Goal: Entertainment & Leisure: Browse casually

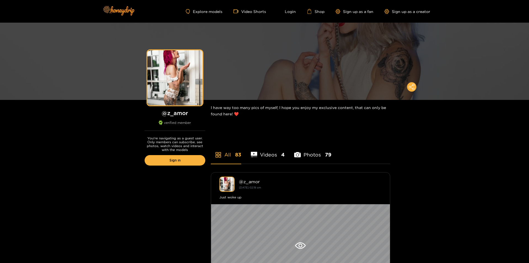
scroll to position [165, 0]
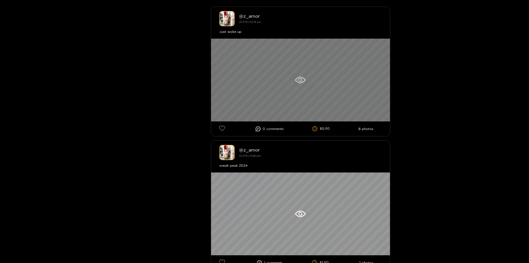
click at [306, 73] on div at bounding box center [300, 80] width 179 height 83
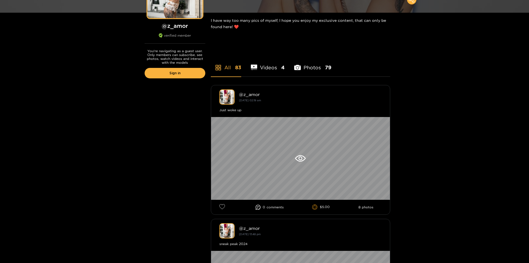
scroll to position [28, 0]
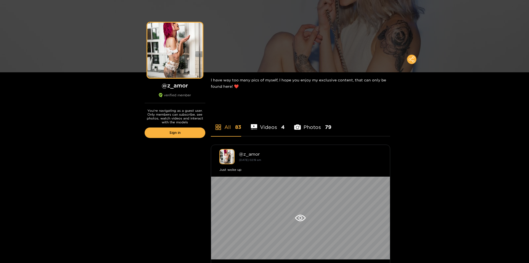
click at [256, 126] on icon at bounding box center [253, 127] width 7 height 6
click at [310, 126] on li "Photos 79" at bounding box center [312, 123] width 37 height 25
click at [270, 124] on li "Videos 4" at bounding box center [268, 123] width 34 height 25
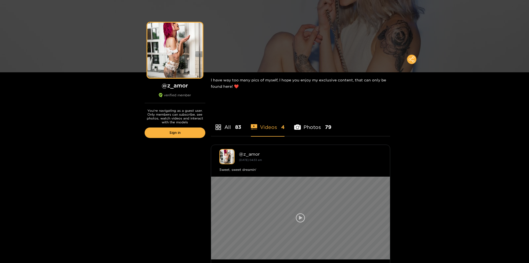
click at [299, 217] on icon at bounding box center [300, 218] width 3 height 4
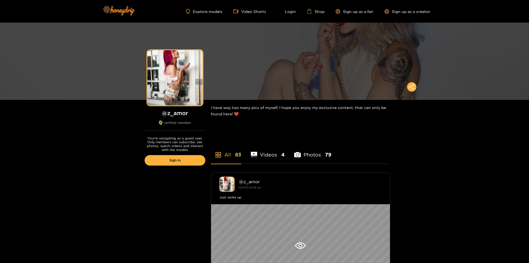
drag, startPoint x: 129, startPoint y: 151, endPoint x: 114, endPoint y: 84, distance: 69.0
click at [109, 6] on img at bounding box center [118, 10] width 39 height 23
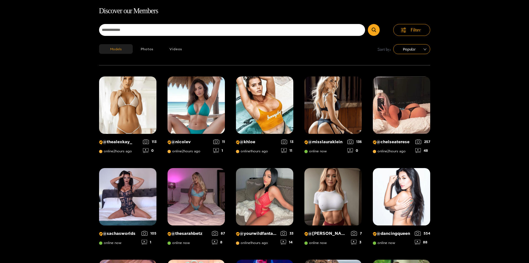
scroll to position [35, 0]
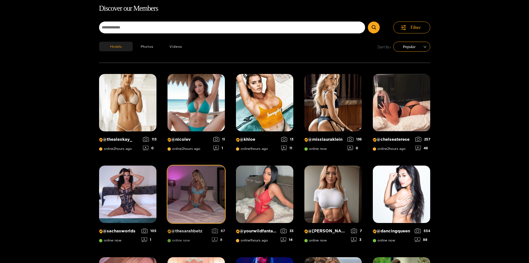
click at [196, 187] on img at bounding box center [195, 193] width 57 height 57
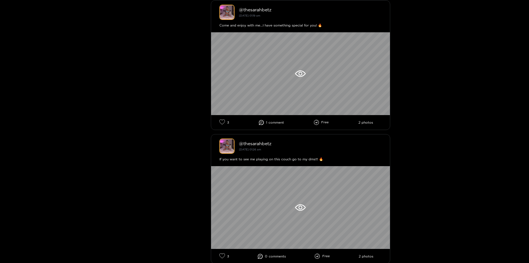
scroll to position [1407, 0]
